Goal: Transaction & Acquisition: Obtain resource

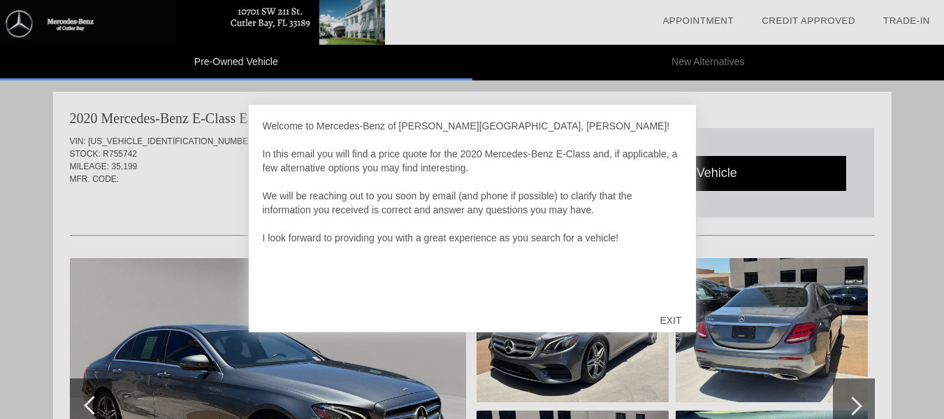
click at [680, 312] on div "EXIT" at bounding box center [671, 320] width 50 height 42
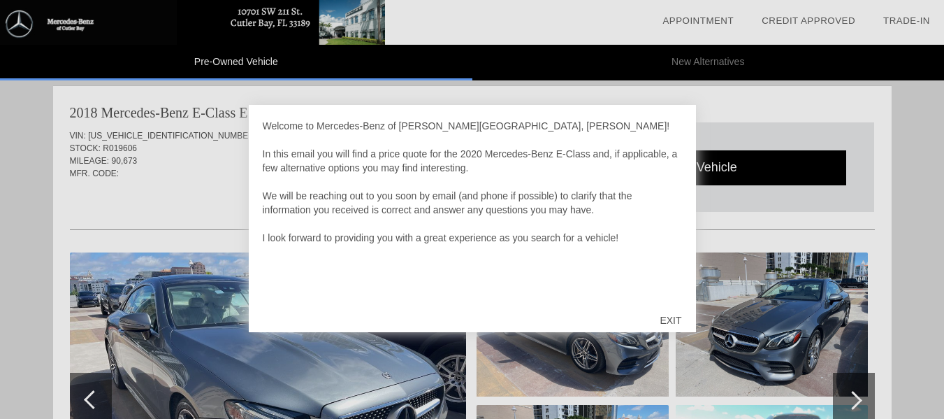
click at [672, 317] on div "EXIT" at bounding box center [671, 320] width 50 height 42
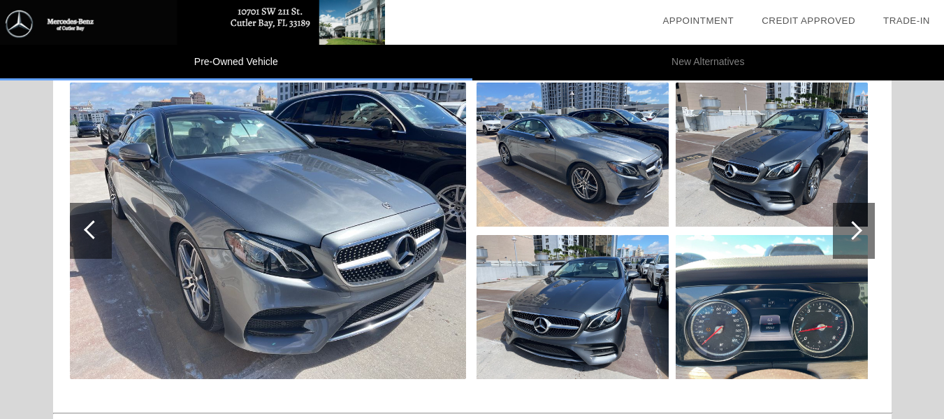
scroll to position [1592, 0]
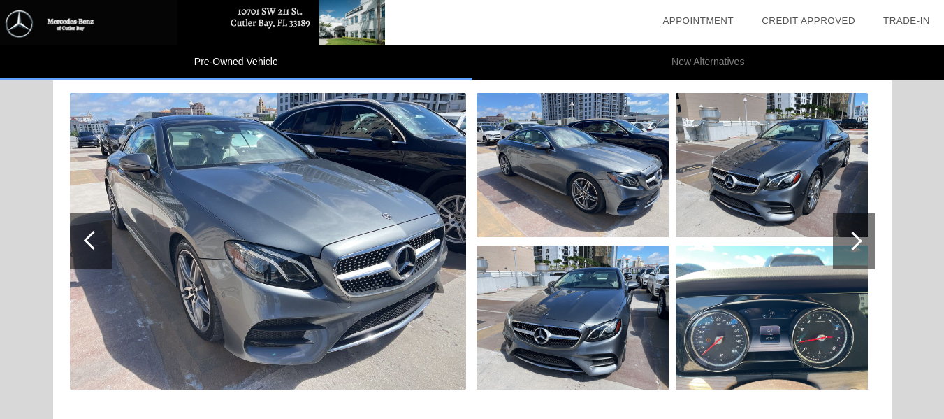
click at [113, 233] on img at bounding box center [268, 241] width 396 height 296
